Goal: Use online tool/utility: Utilize a website feature to perform a specific function

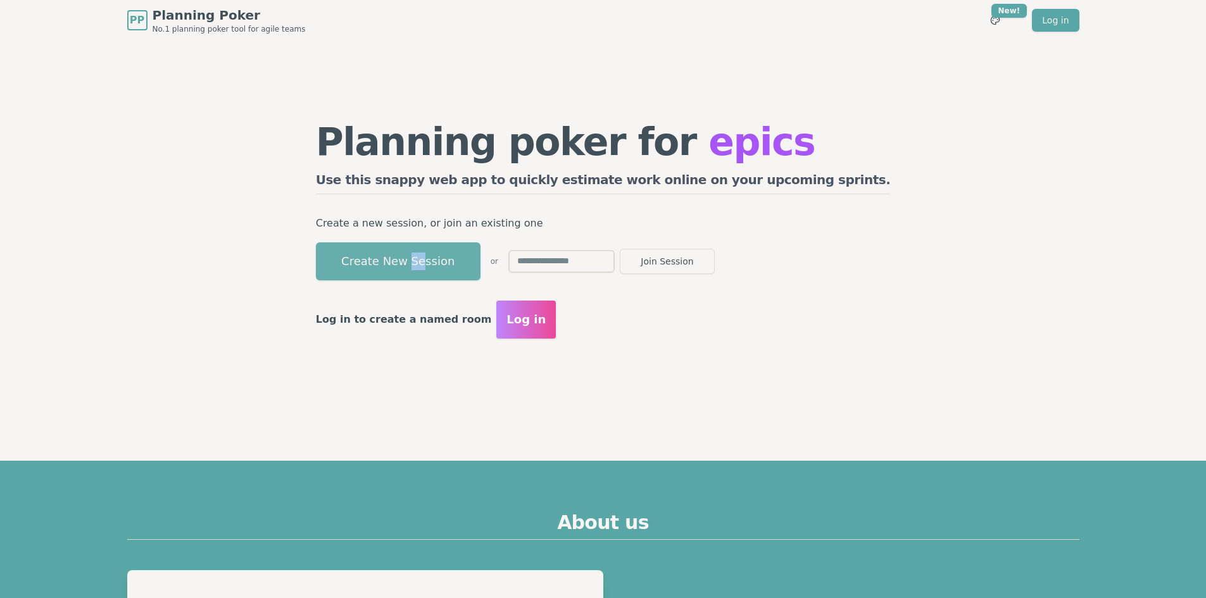
drag, startPoint x: 481, startPoint y: 285, endPoint x: 472, endPoint y: 269, distance: 18.5
click at [472, 269] on div "Planning poker for epics Use this snappy web app to quickly estimate work onlin…" at bounding box center [603, 230] width 600 height 253
click at [472, 269] on button "Create New Session" at bounding box center [398, 261] width 165 height 38
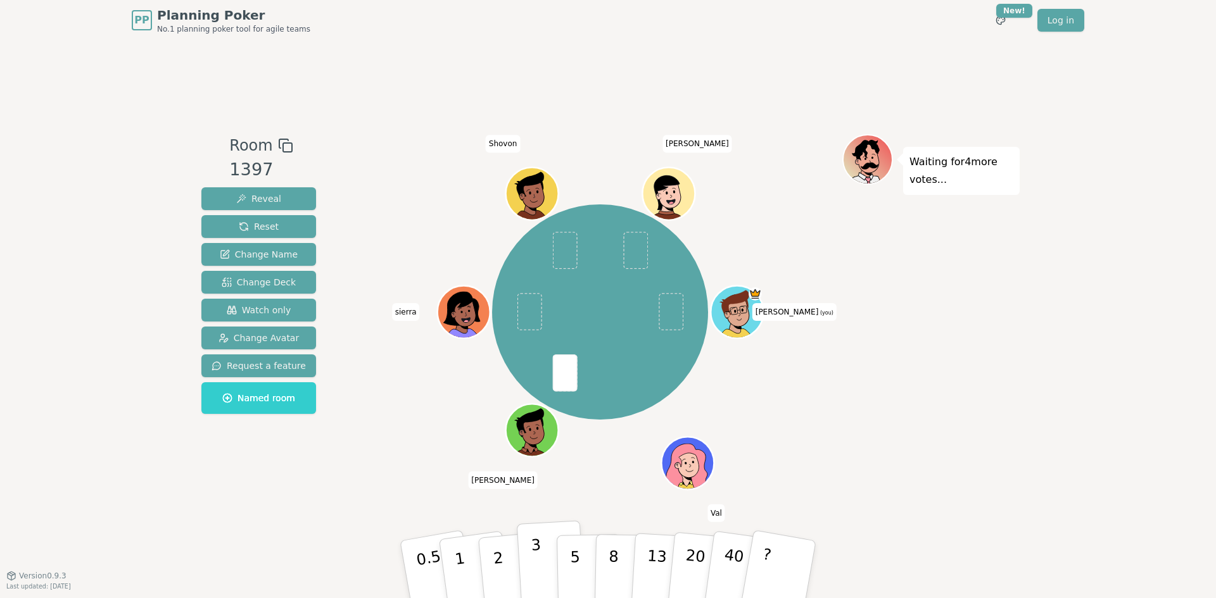
click at [541, 570] on button "3" at bounding box center [551, 569] width 69 height 99
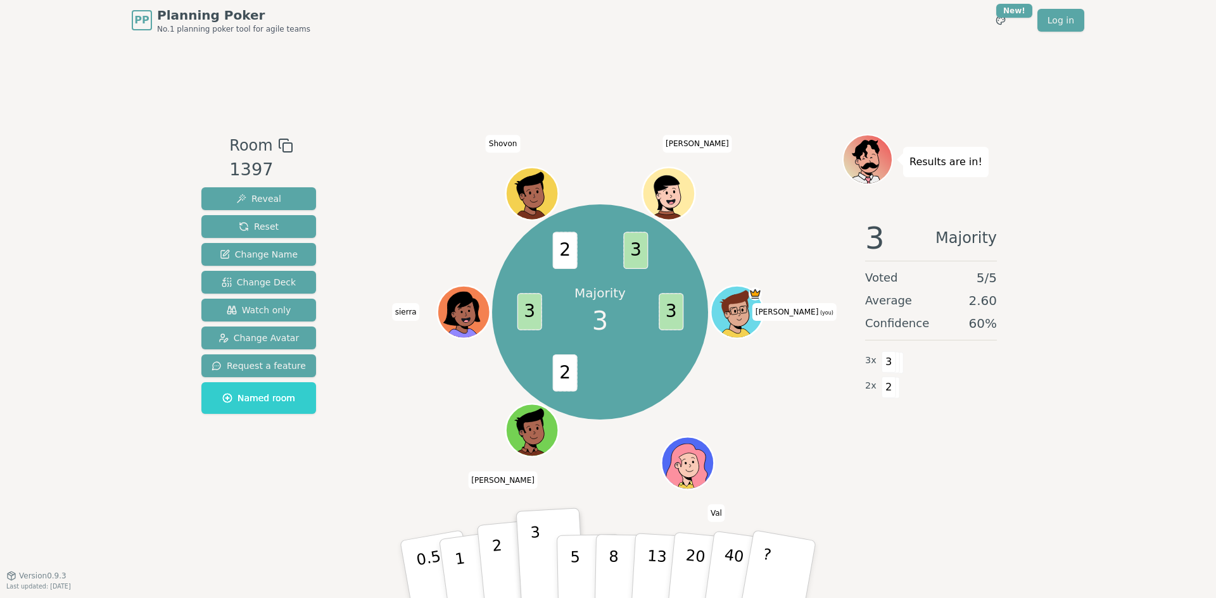
click at [505, 557] on button "2" at bounding box center [513, 570] width 72 height 101
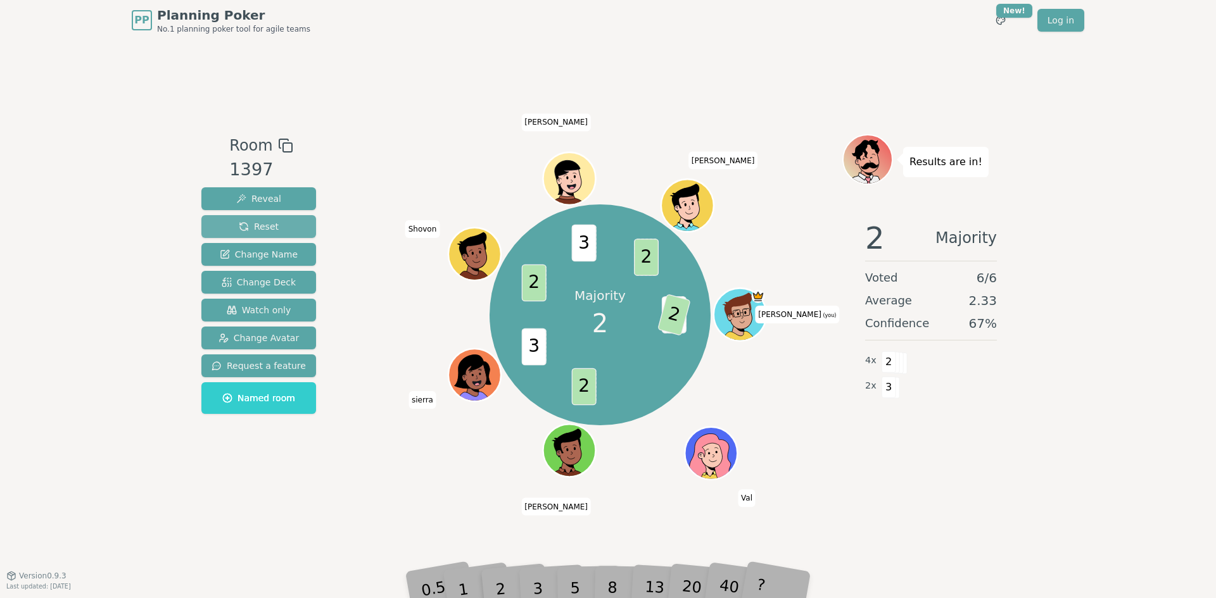
click at [263, 220] on button "Reset" at bounding box center [258, 226] width 115 height 23
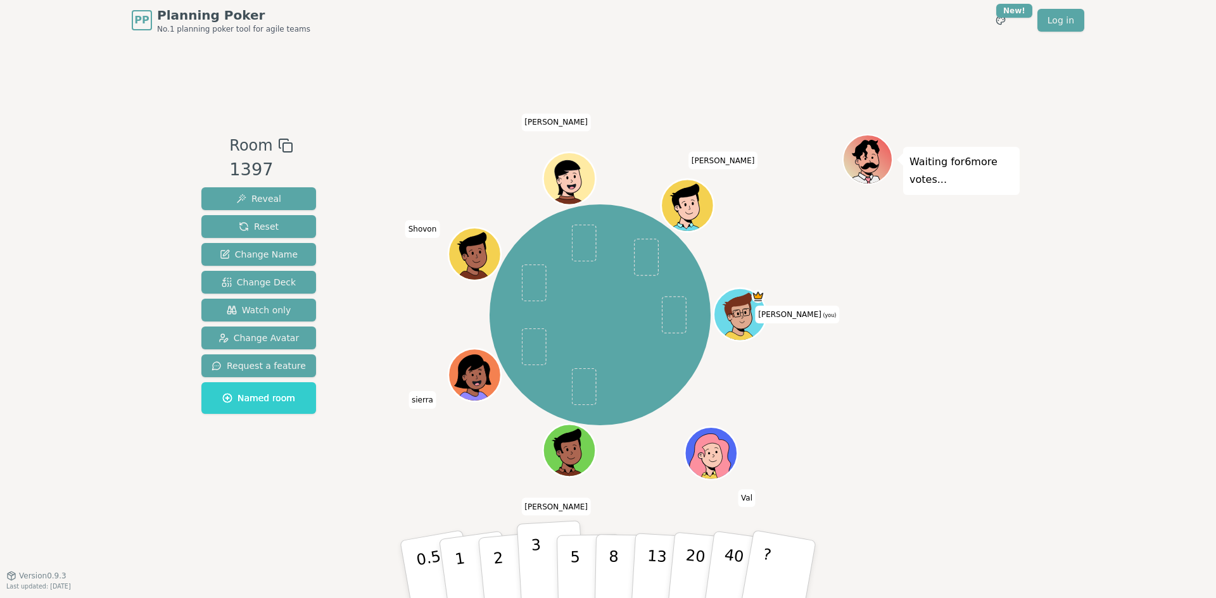
click at [539, 545] on button "3" at bounding box center [551, 569] width 69 height 99
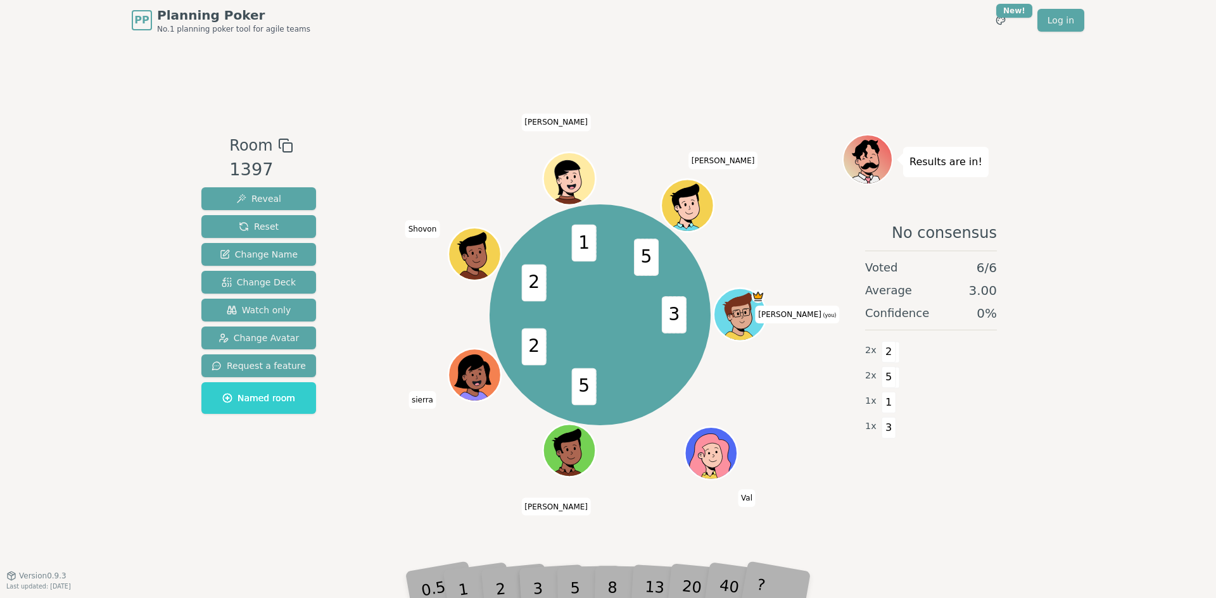
click at [575, 579] on div "5" at bounding box center [588, 569] width 39 height 45
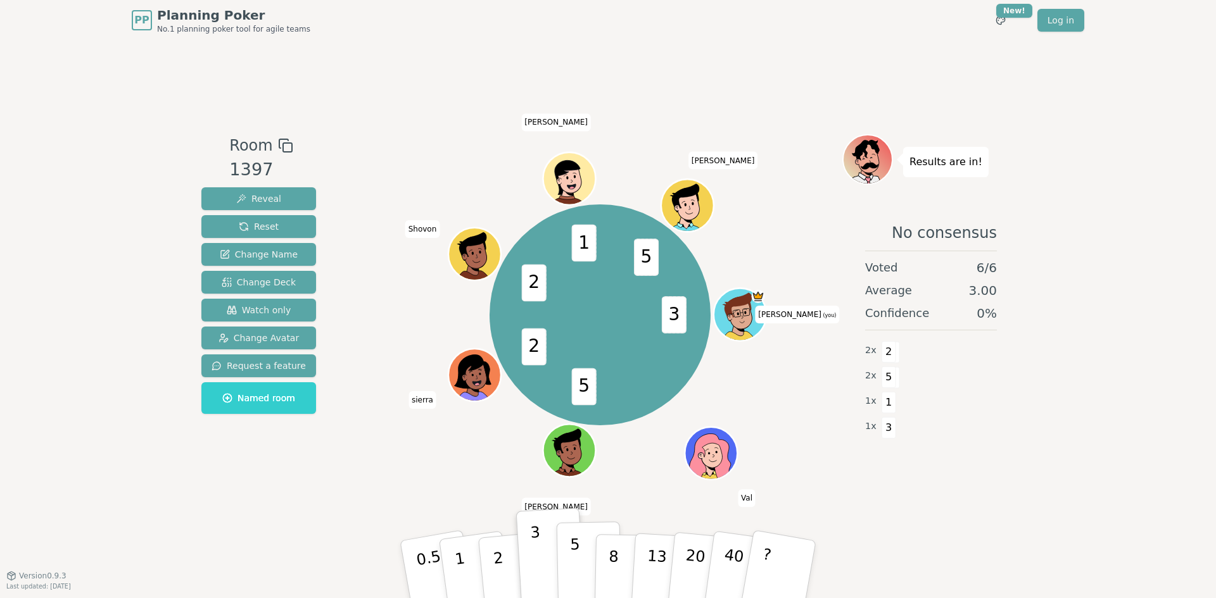
click at [577, 558] on p "5" at bounding box center [575, 570] width 11 height 68
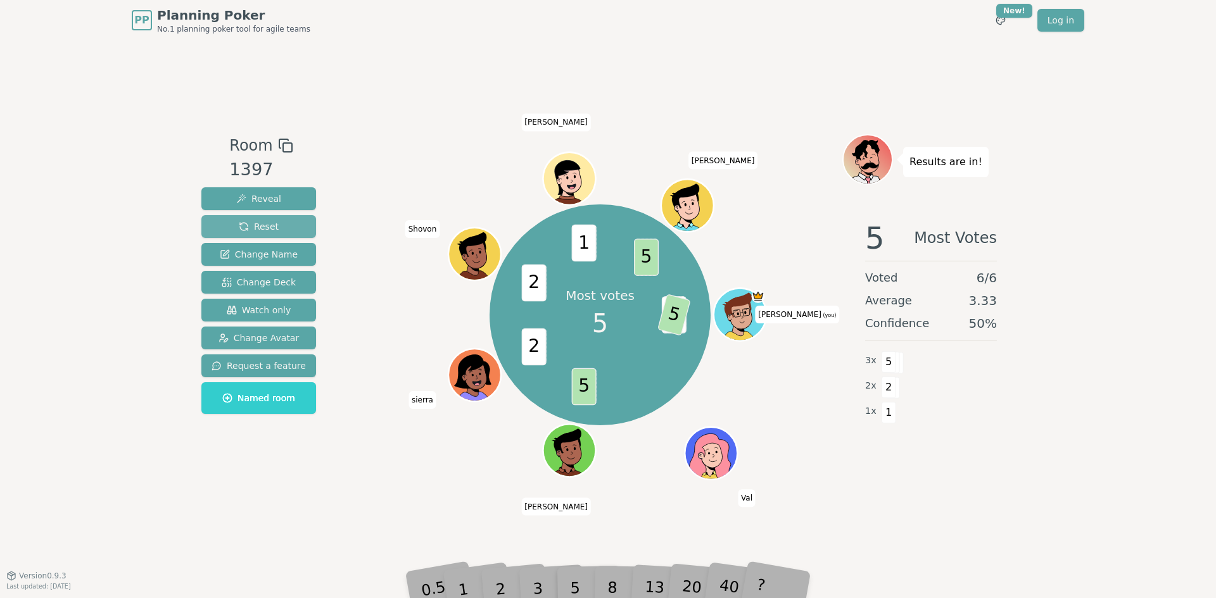
click at [285, 229] on button "Reset" at bounding box center [258, 226] width 115 height 23
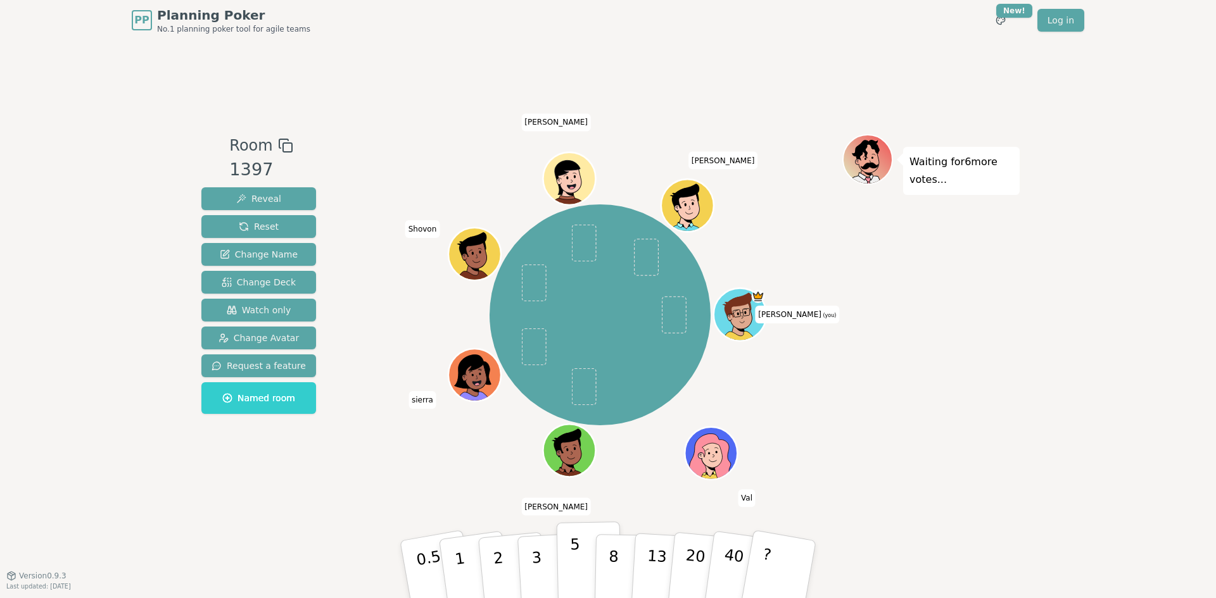
click at [586, 575] on button "5" at bounding box center [589, 570] width 65 height 96
click at [612, 568] on p "8" at bounding box center [613, 569] width 11 height 68
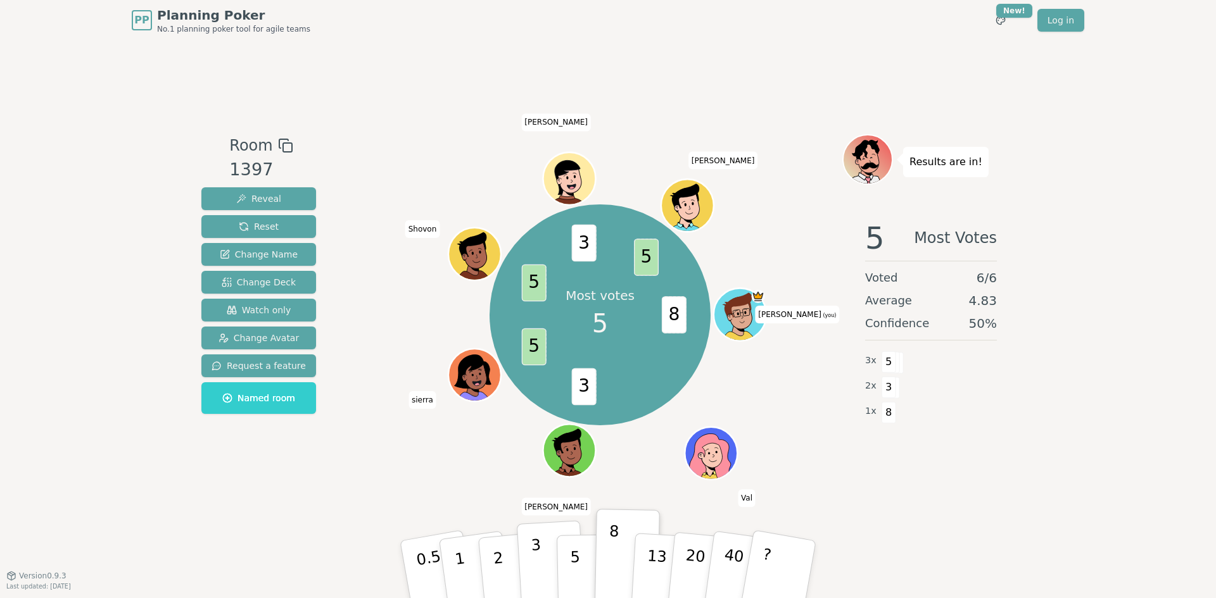
click at [550, 558] on button "3" at bounding box center [551, 569] width 69 height 99
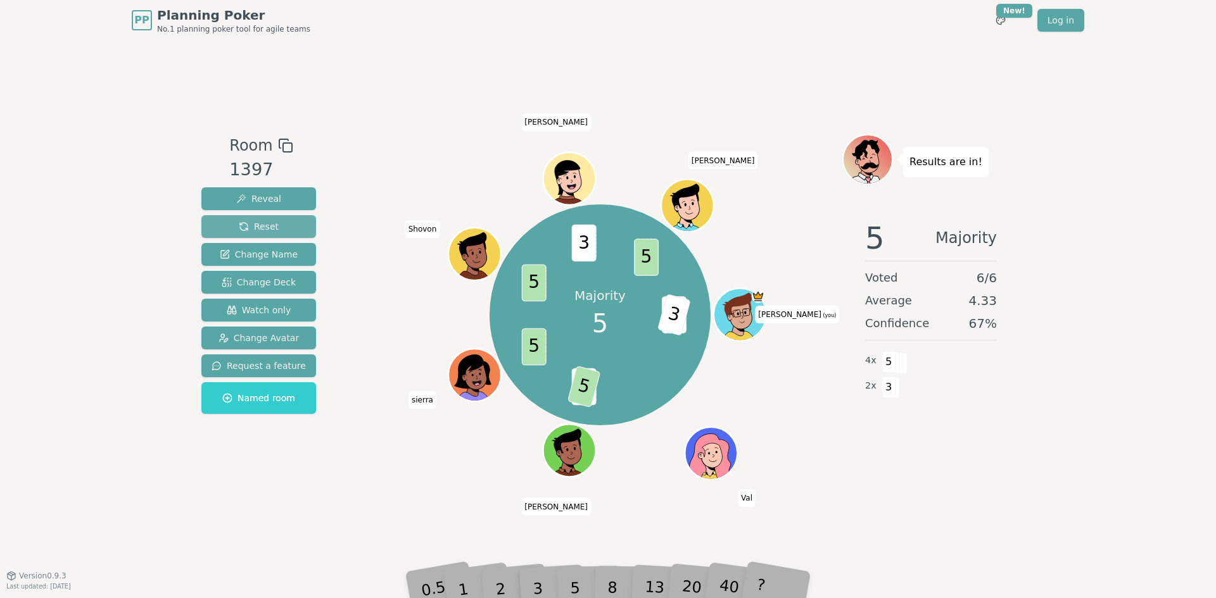
click at [250, 230] on span "Reset" at bounding box center [259, 226] width 40 height 13
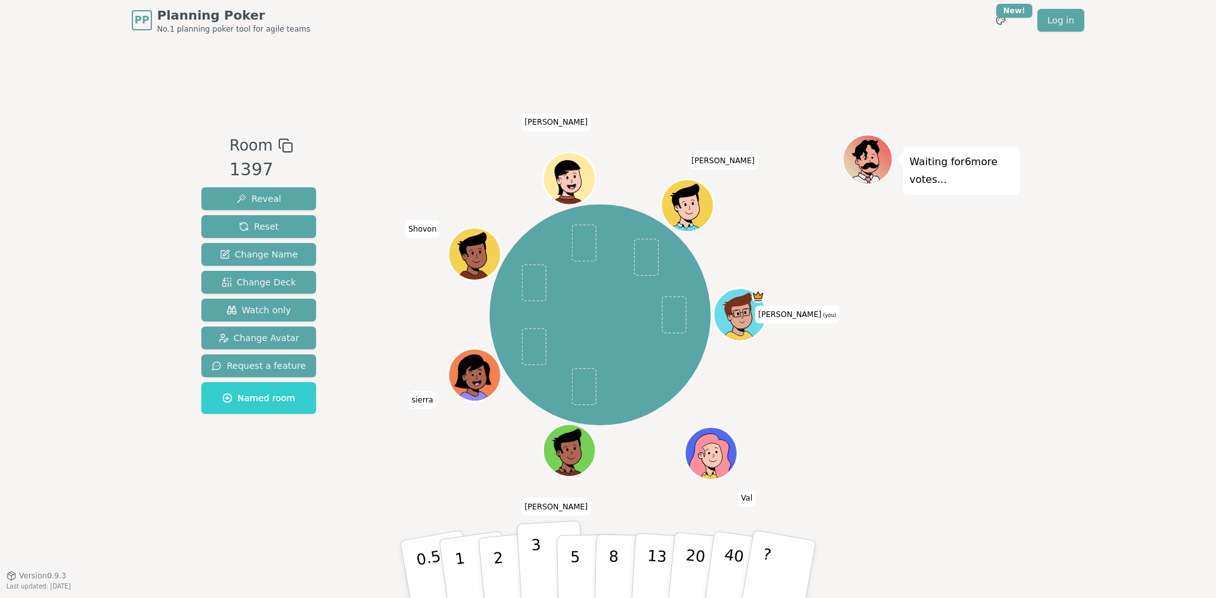
click at [530, 557] on button "3" at bounding box center [551, 569] width 69 height 99
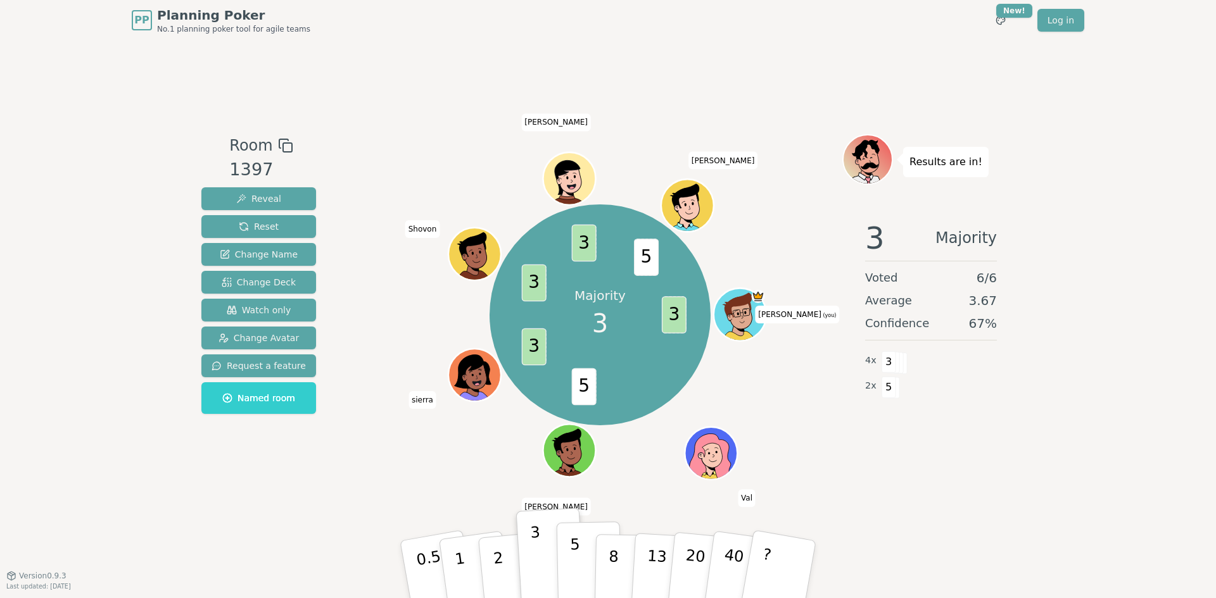
click at [574, 562] on p "5" at bounding box center [575, 570] width 11 height 68
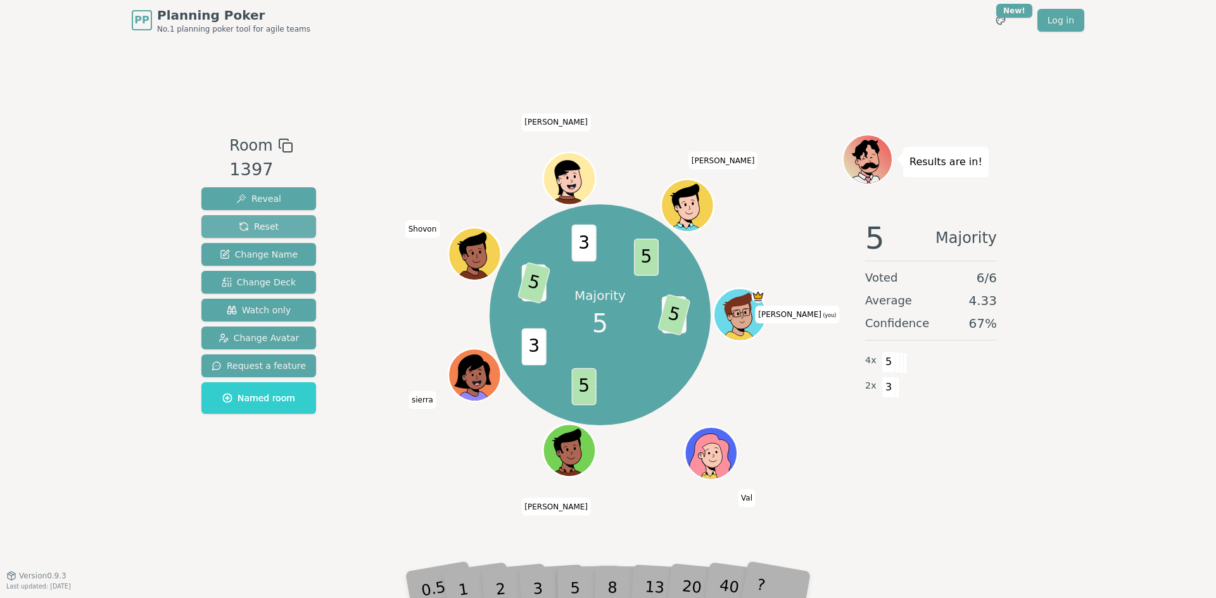
click at [278, 230] on button "Reset" at bounding box center [258, 226] width 115 height 23
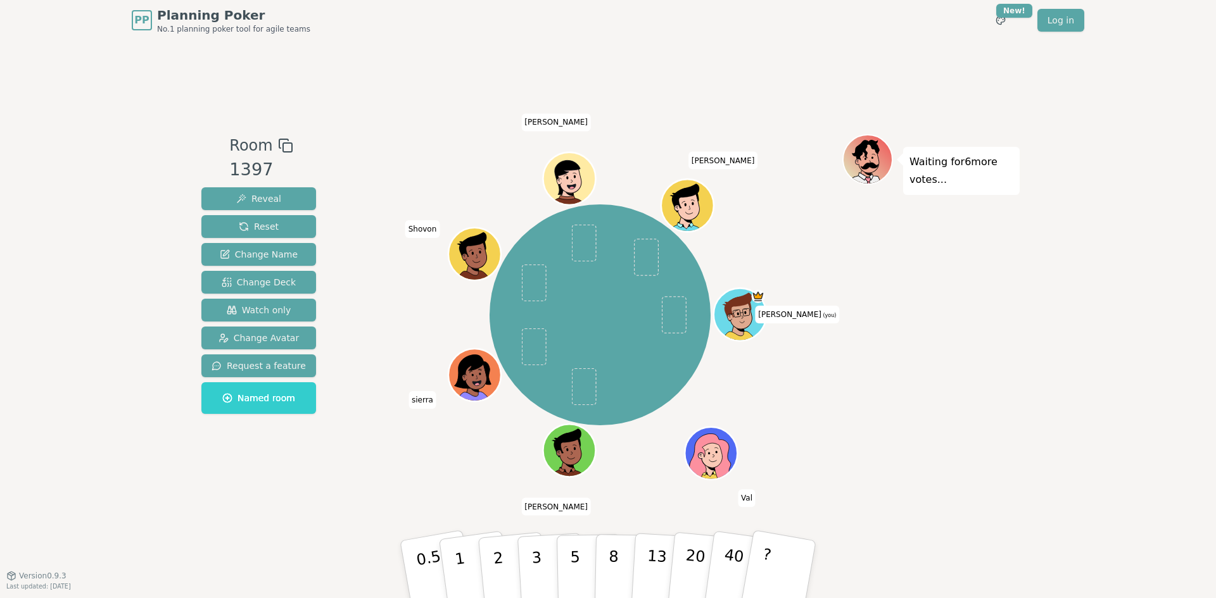
click at [201, 215] on button "Reset" at bounding box center [258, 226] width 115 height 23
click at [511, 558] on button "2" at bounding box center [513, 570] width 72 height 101
click at [530, 565] on button "3" at bounding box center [551, 569] width 69 height 99
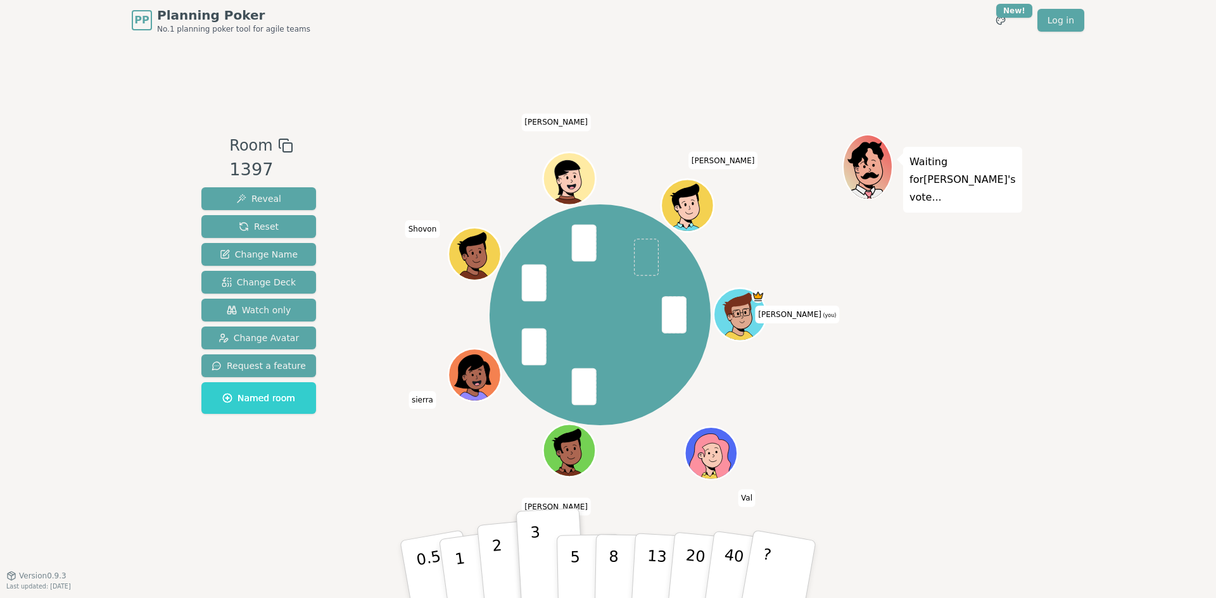
click at [503, 550] on button "2" at bounding box center [513, 570] width 72 height 101
